Goal: Task Accomplishment & Management: Manage account settings

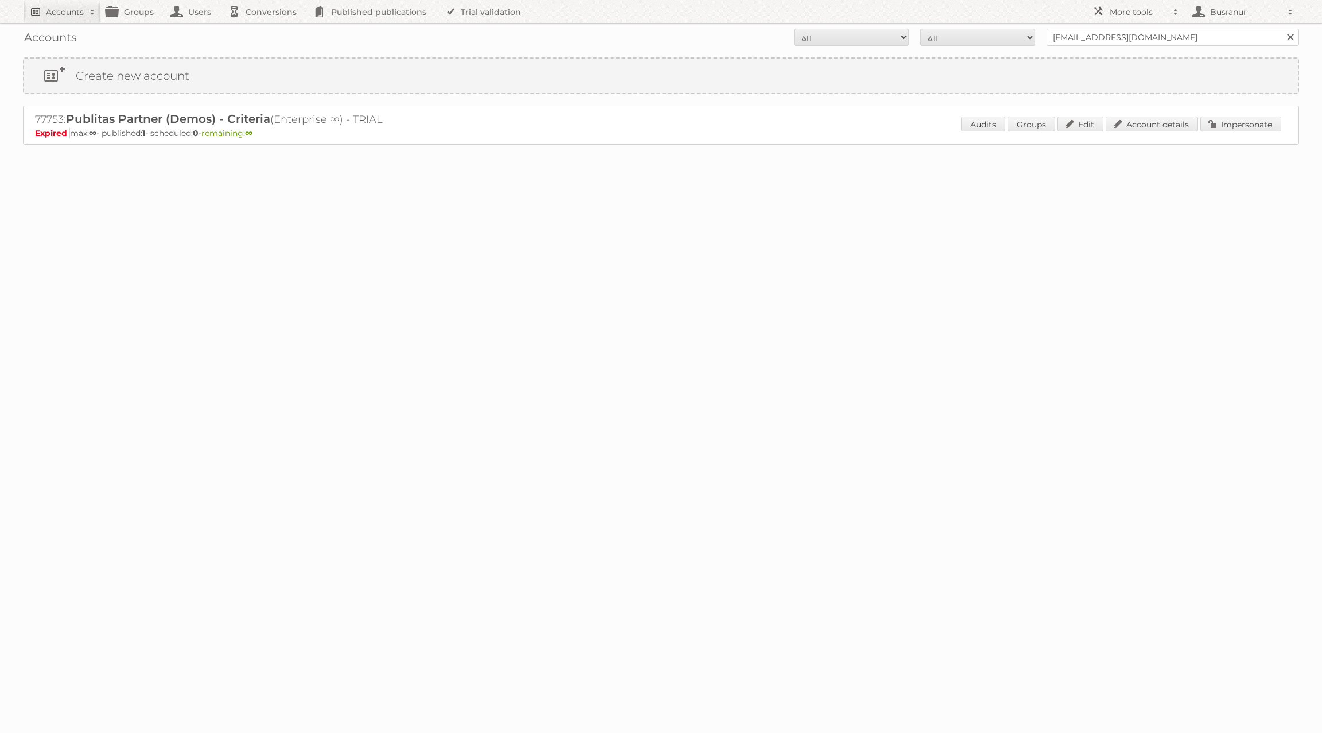
click at [67, 20] on link "Accounts" at bounding box center [62, 11] width 78 height 23
paste input"] "adriano.medeiros@homa.pt"
type input"] "adriano.medeiros@homa.pt"
click at [265, 29] on input "Search" at bounding box center [273, 37] width 17 height 17
drag, startPoint x: 1126, startPoint y: 35, endPoint x: 997, endPoint y: 29, distance: 129.2
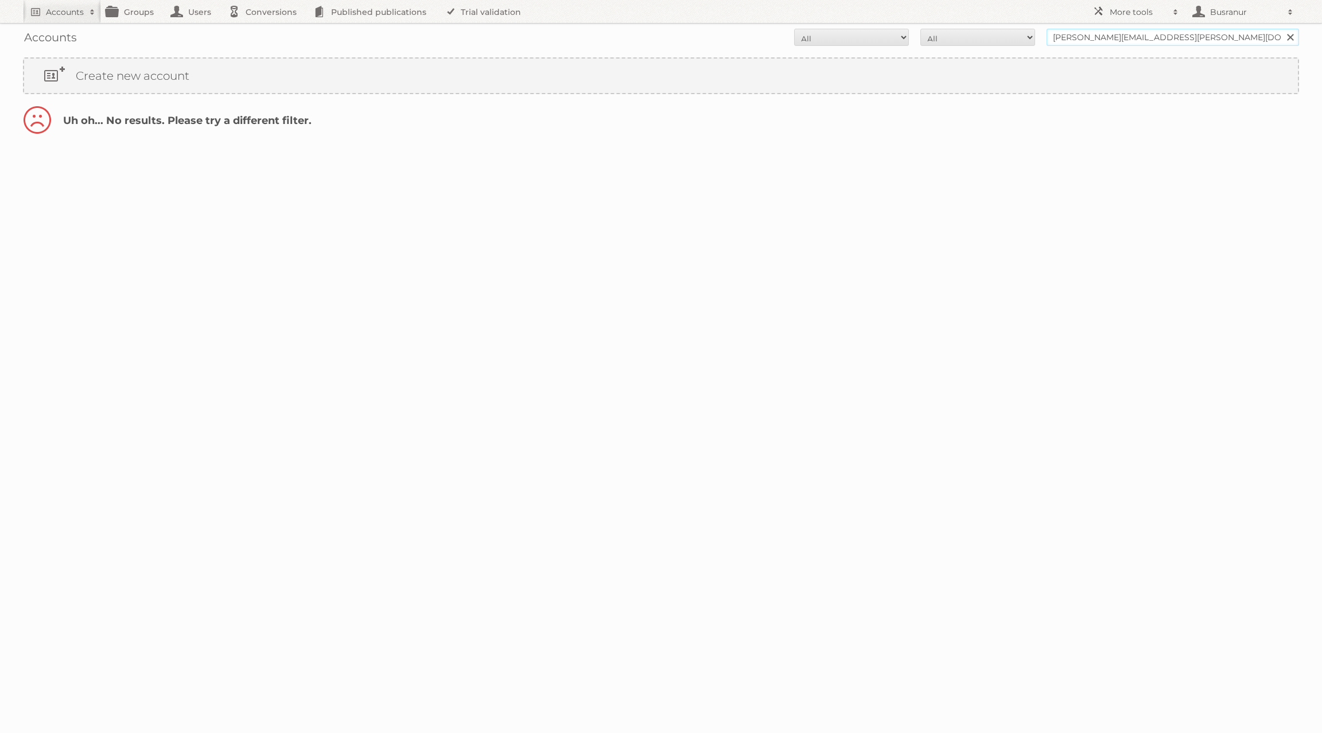
click at [996, 30] on form "All Active Expired Pending All Paid Trials Self service adriano.medeiros@homa.p…" at bounding box center [661, 37] width 1276 height 17
type input "@homa.pt"
click at [1281, 29] on input "Search" at bounding box center [1289, 37] width 17 height 17
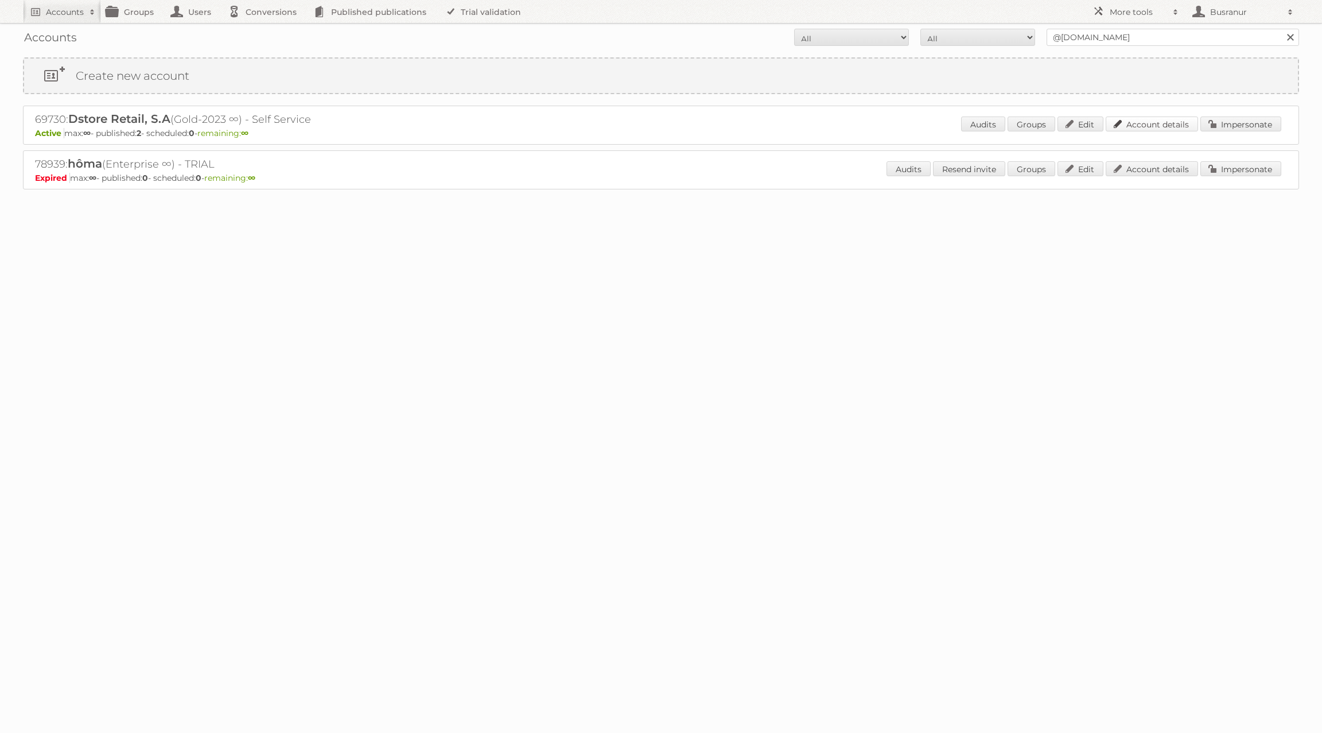
click at [1147, 121] on link "Account details" at bounding box center [1152, 123] width 92 height 15
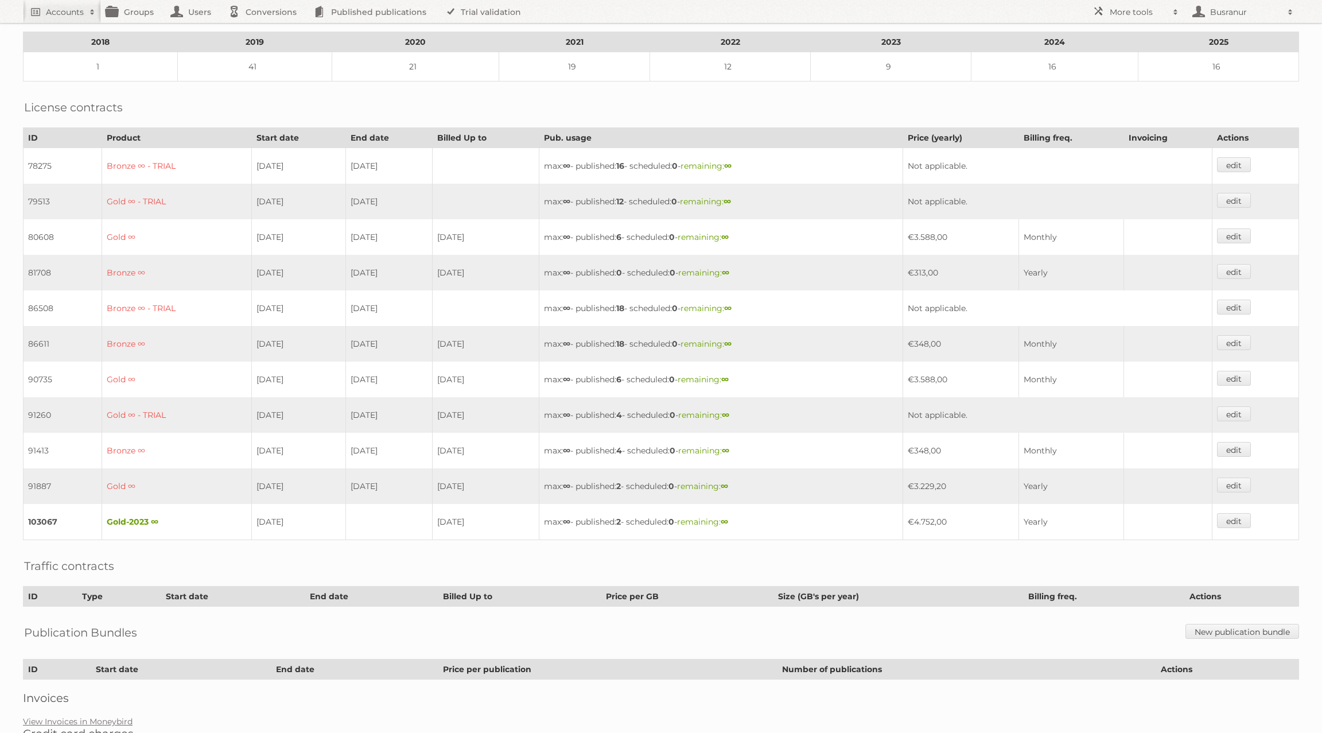
scroll to position [236, 0]
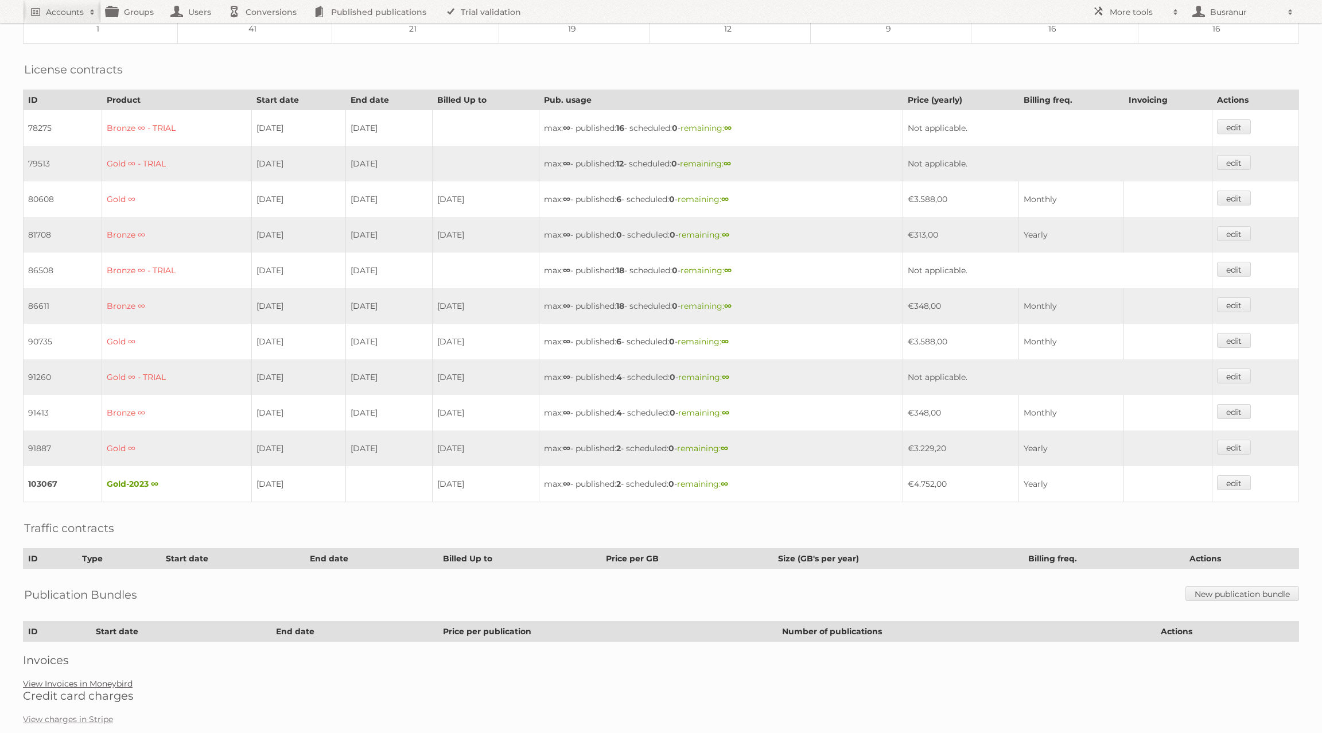
click at [121, 678] on link "View Invoices in Moneybird" at bounding box center [78, 683] width 110 height 10
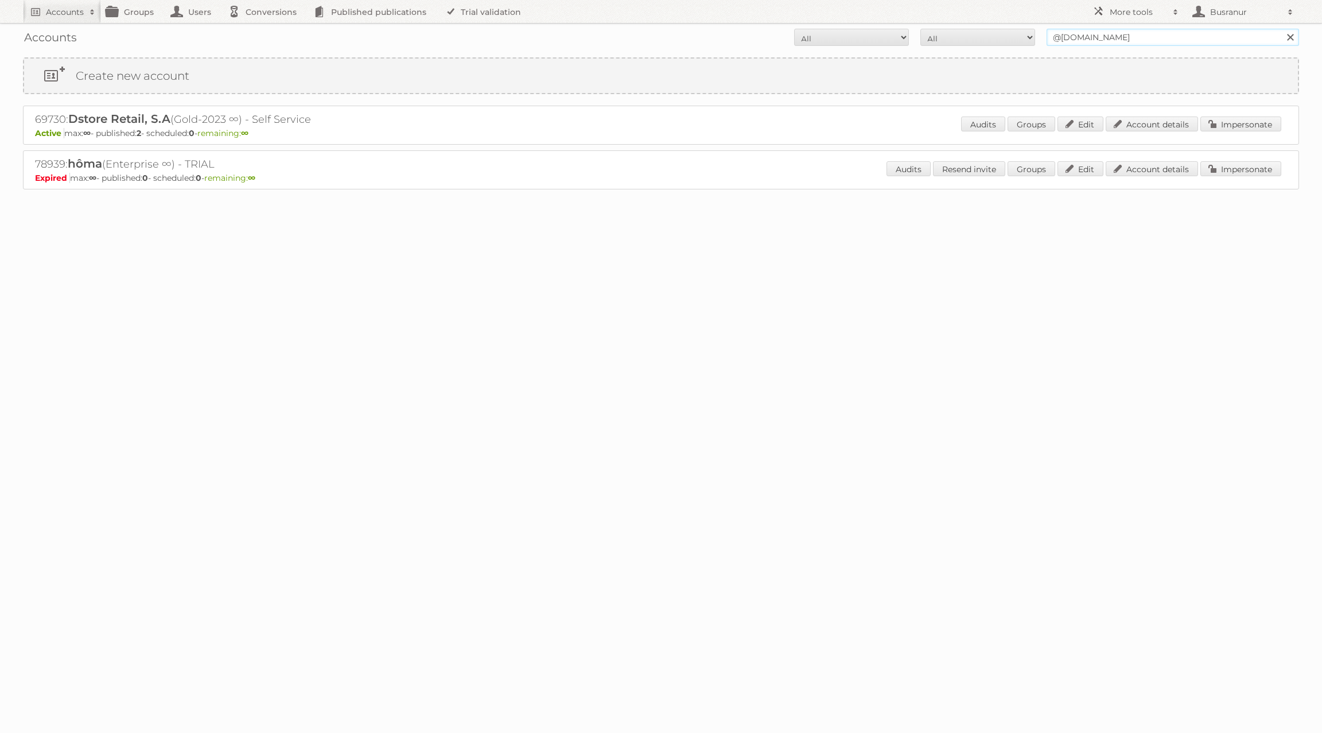
click at [991, 40] on input "@homa.pt" at bounding box center [1173, 37] width 252 height 17
paste input "anita.wensveen@forbo.com"
type input "anita.wensveen@forbo.com"
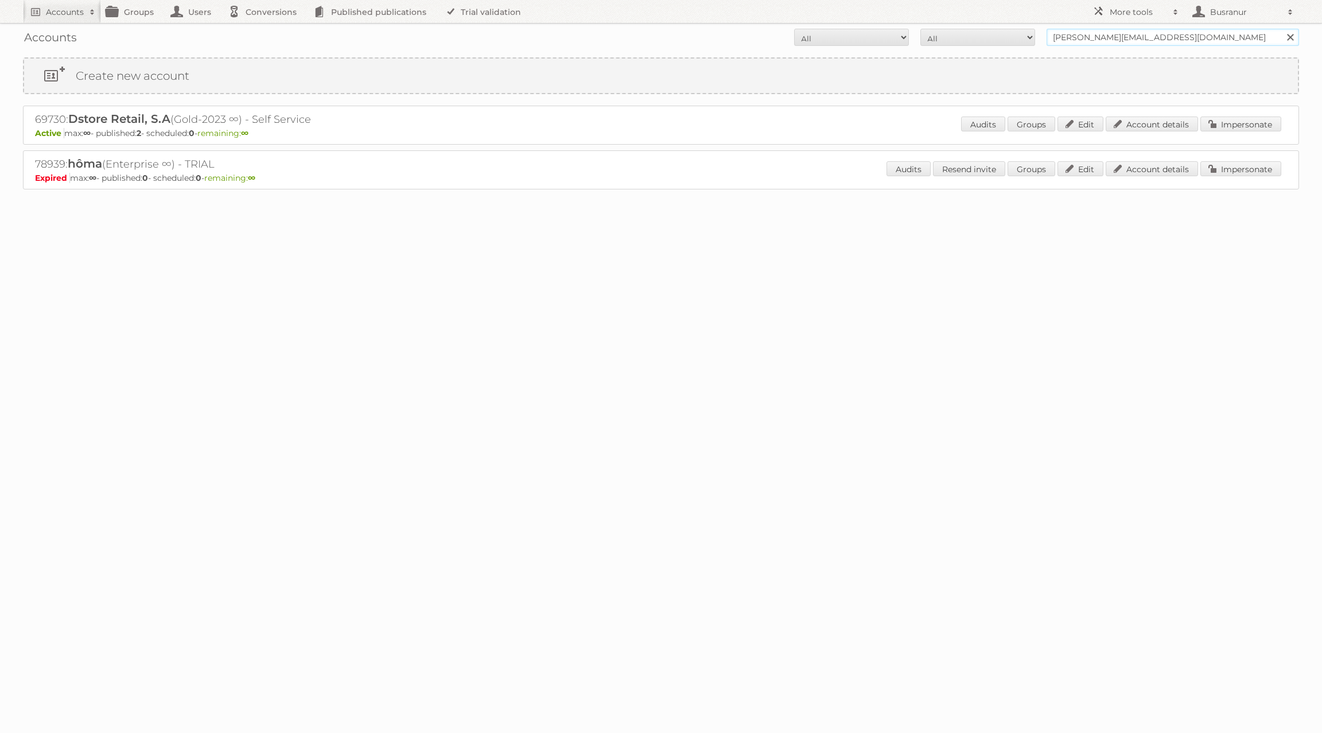
click at [991, 29] on input "Search" at bounding box center [1289, 37] width 17 height 17
click at [1142, 121] on link "Account details" at bounding box center [1152, 123] width 92 height 15
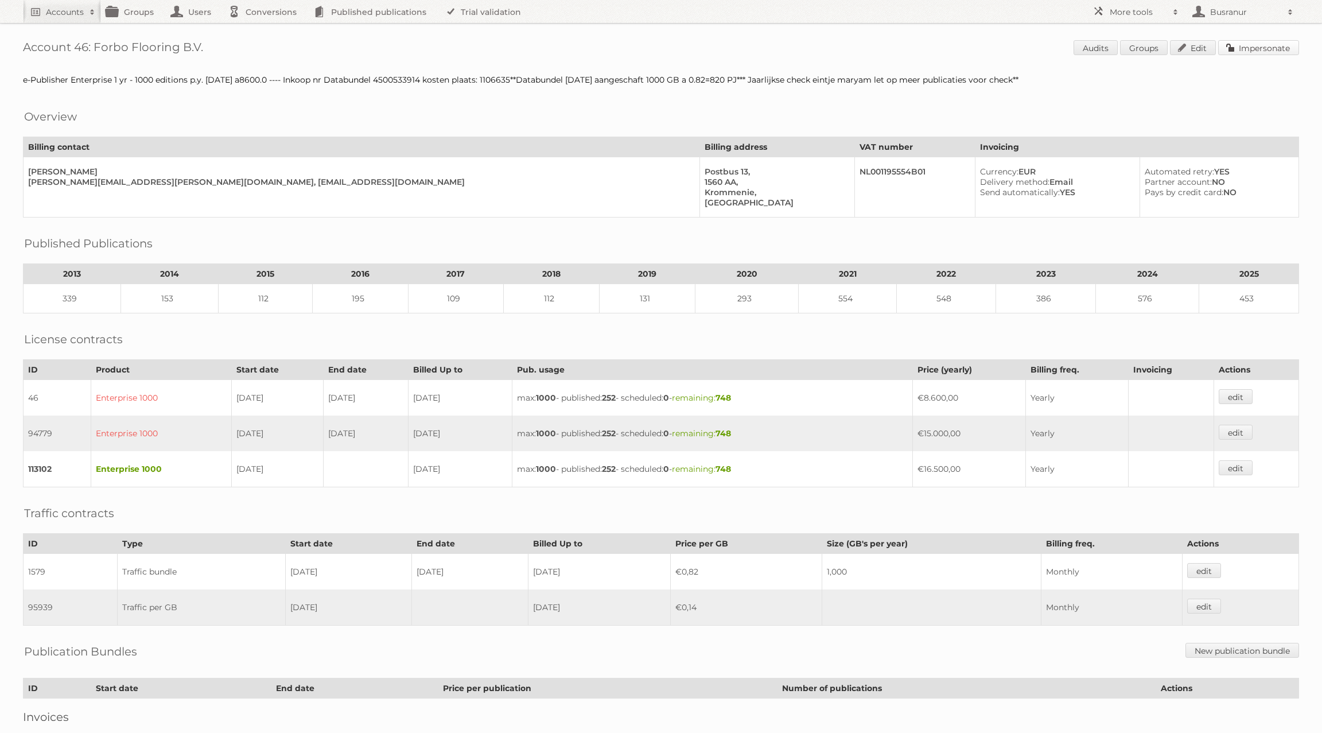
click at [1240, 41] on link "Impersonate" at bounding box center [1258, 47] width 81 height 15
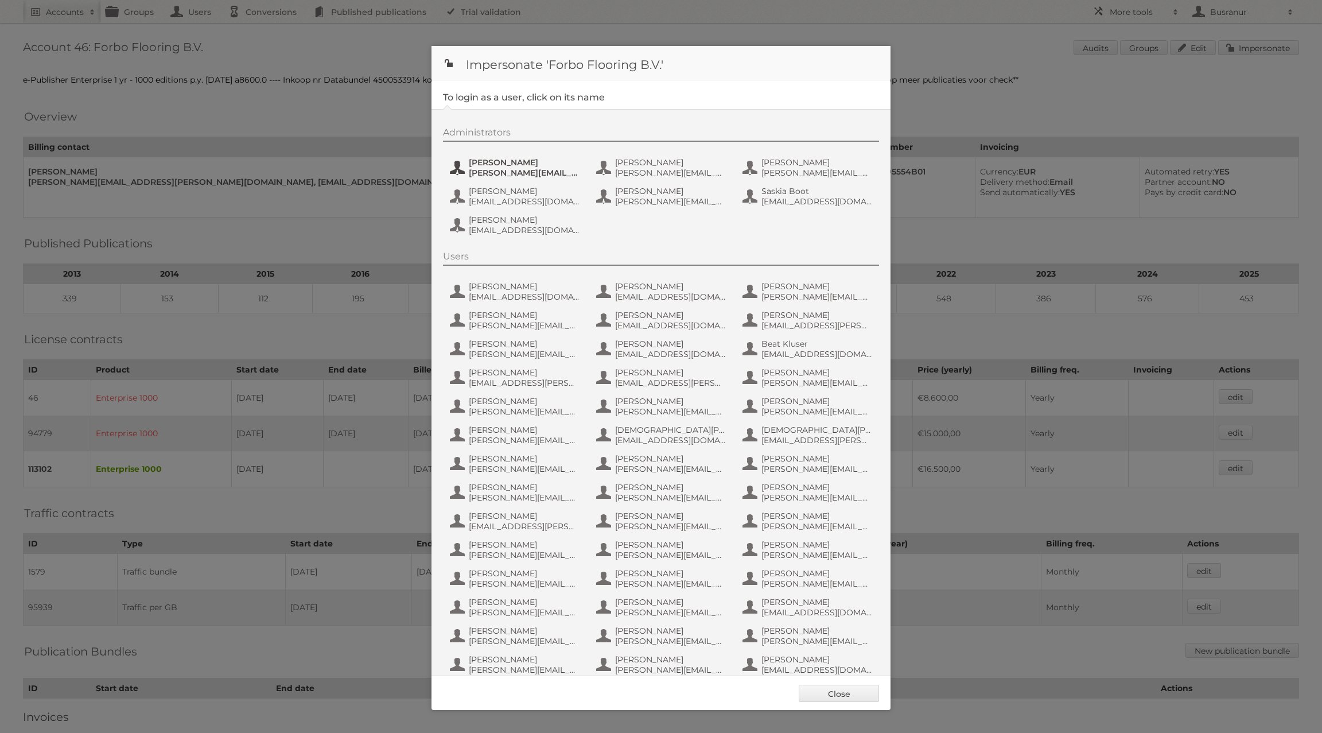
click at [496, 161] on span "[PERSON_NAME]" at bounding box center [524, 162] width 111 height 10
